Goal: Task Accomplishment & Management: Use online tool/utility

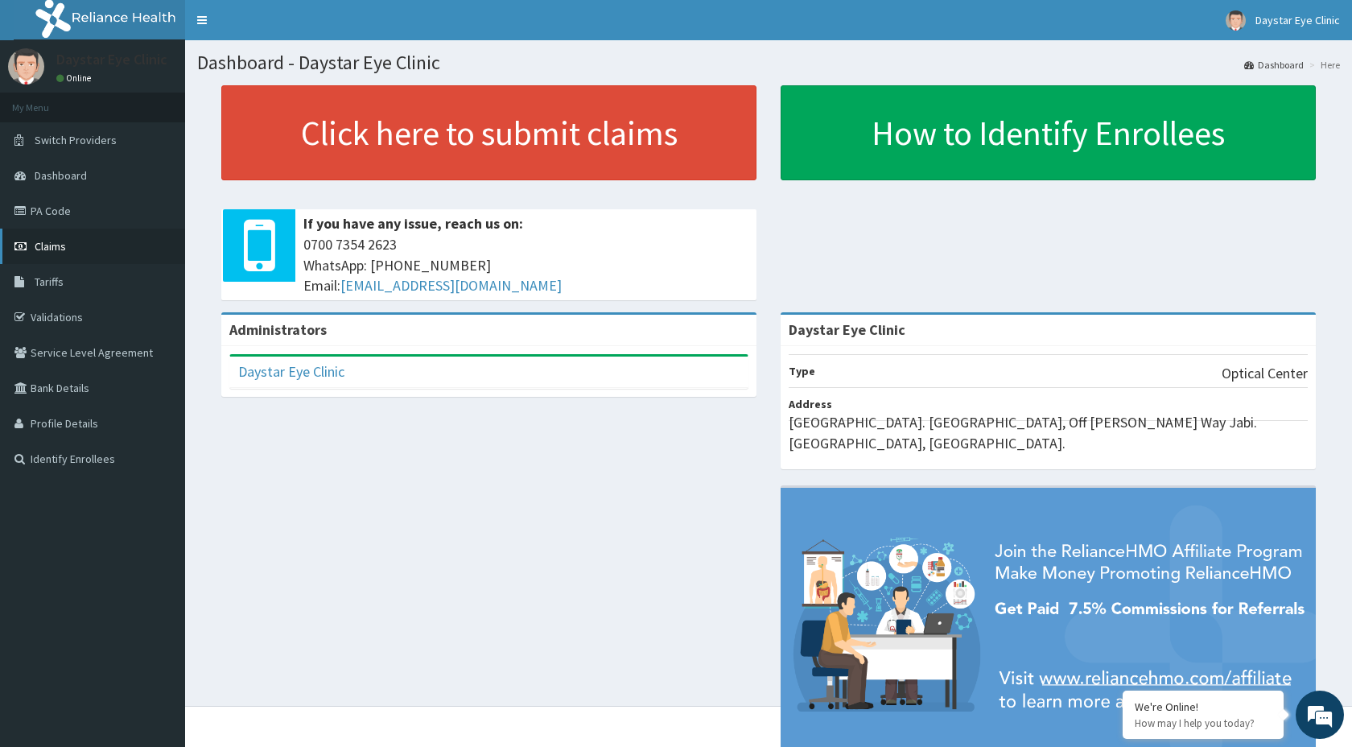
click at [61, 249] on span "Claims" at bounding box center [50, 246] width 31 height 14
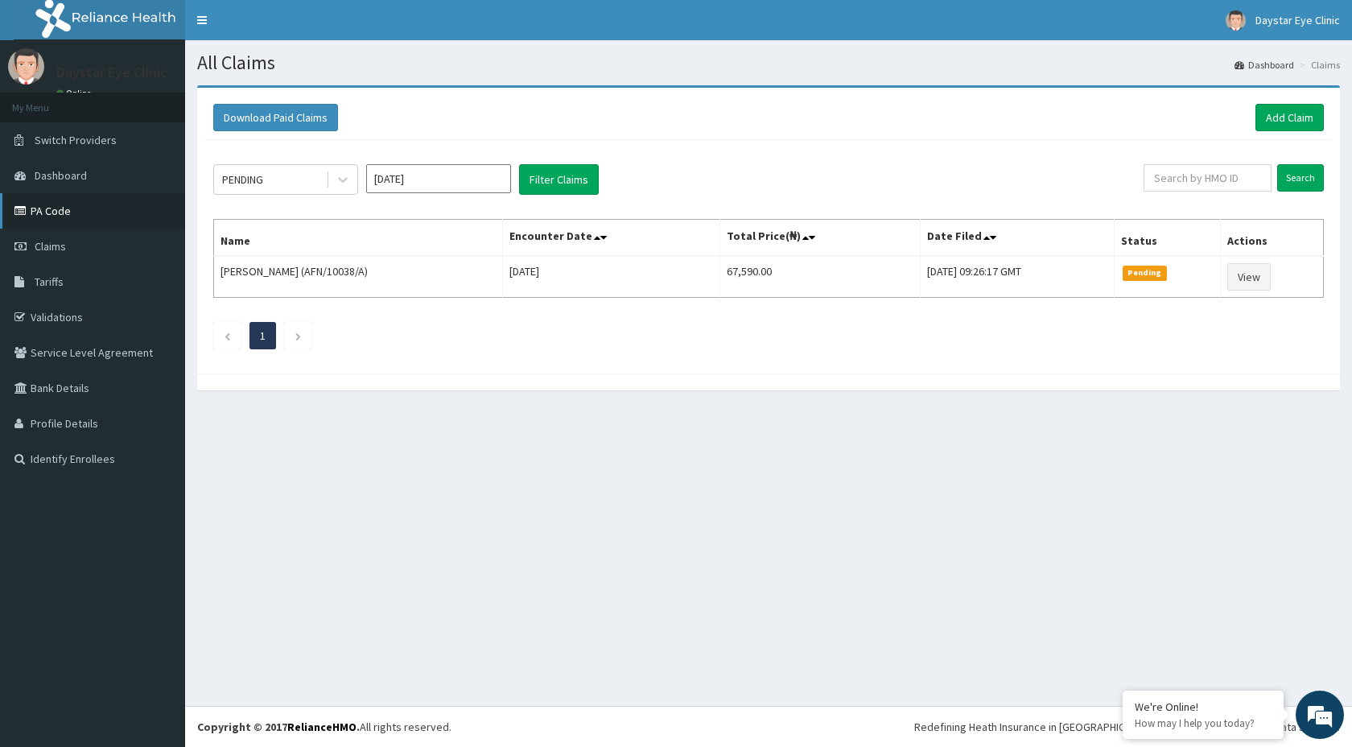
click at [48, 212] on link "PA Code" at bounding box center [92, 210] width 185 height 35
